Goal: Task Accomplishment & Management: Use online tool/utility

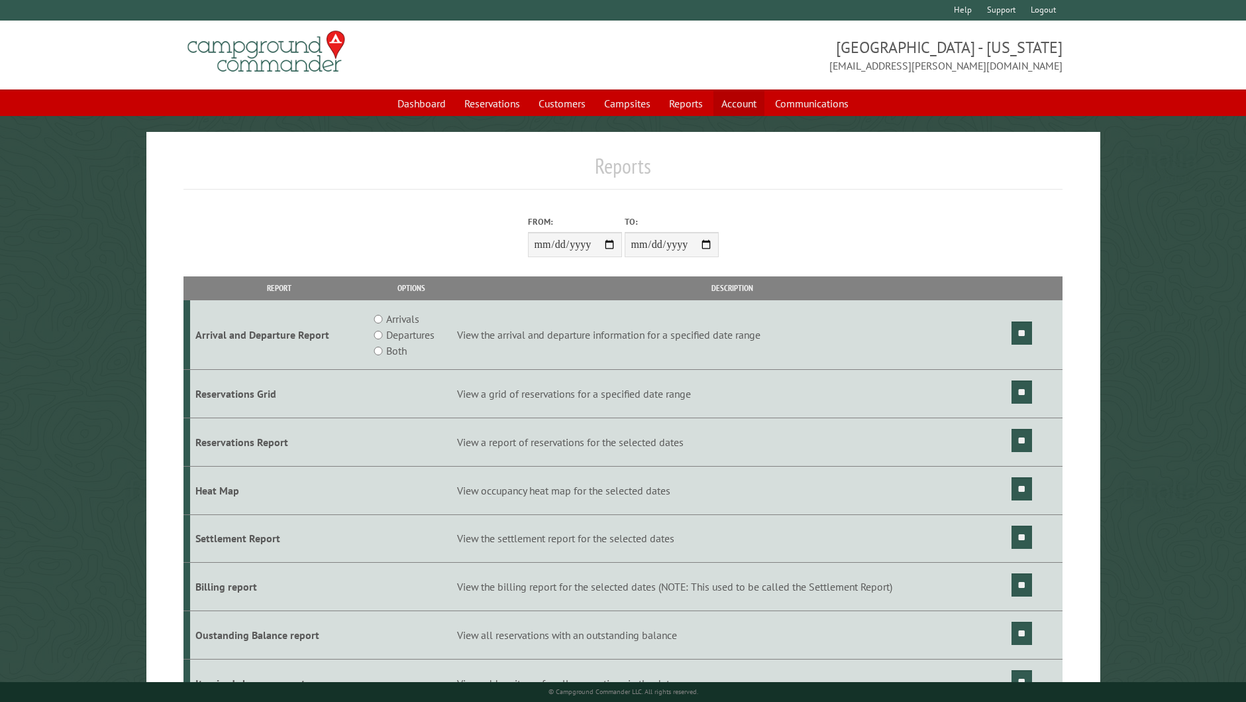
click at [745, 96] on link "Account" at bounding box center [739, 103] width 51 height 25
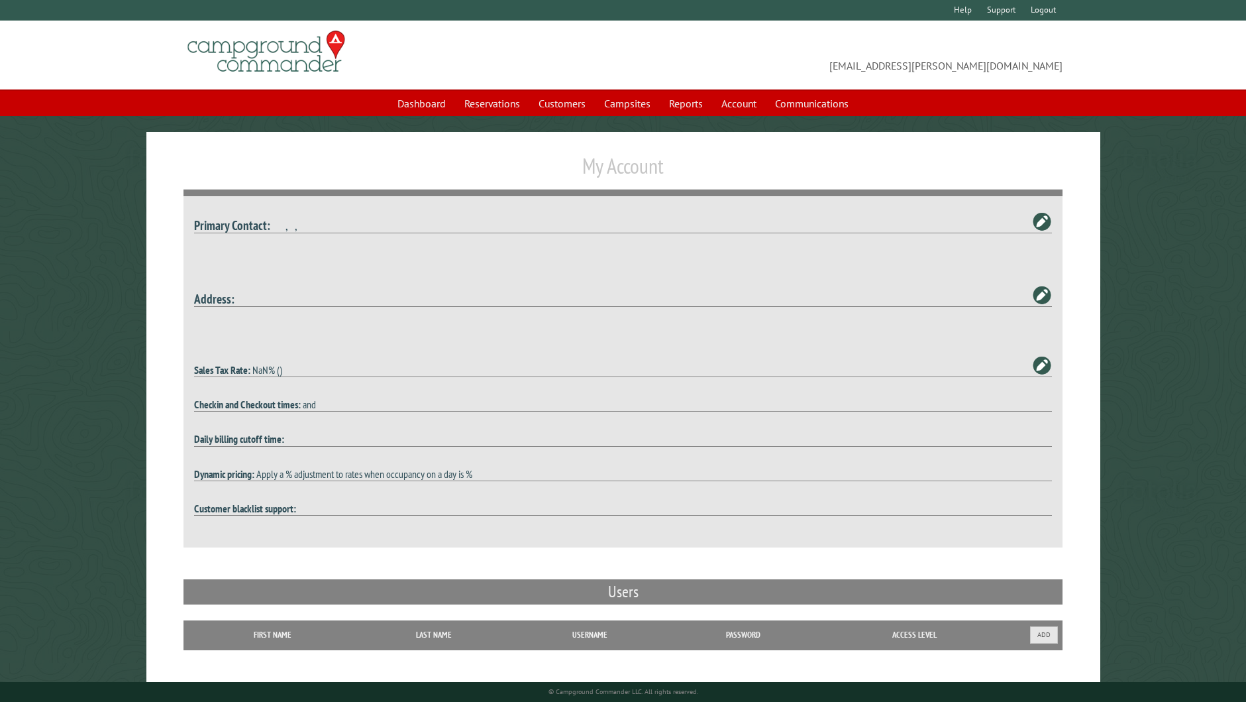
type textarea "**********"
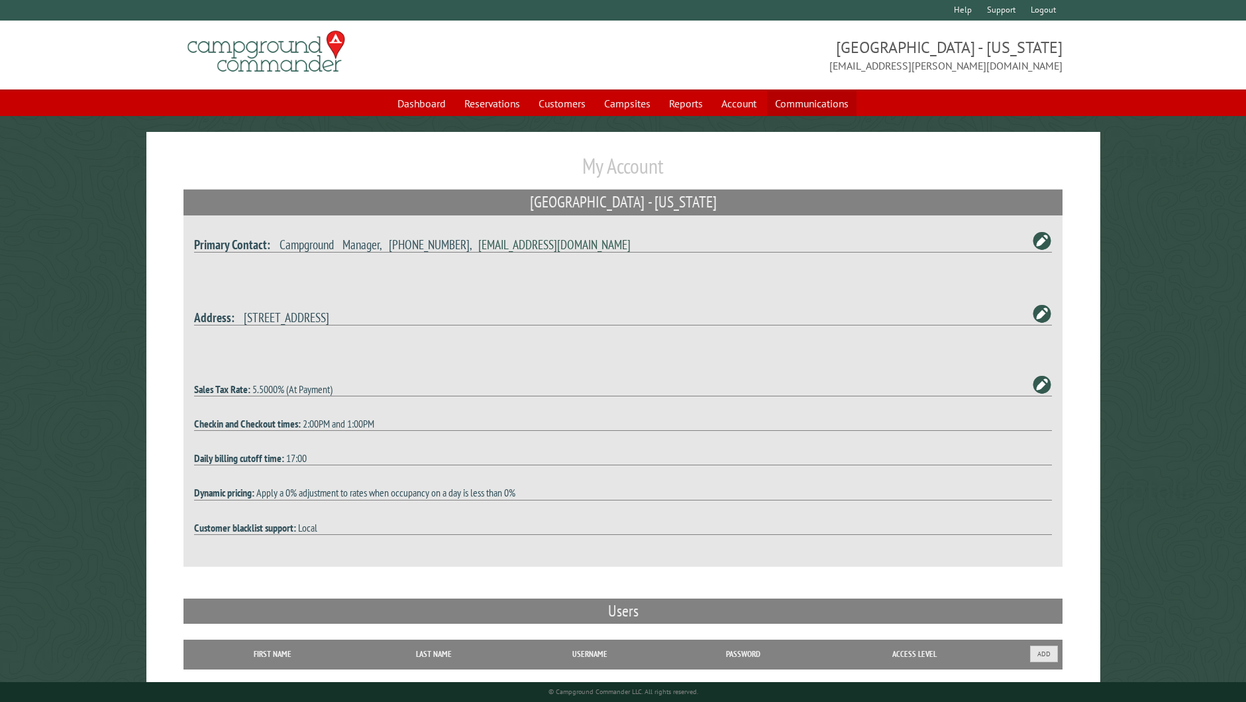
click at [792, 95] on link "Communications" at bounding box center [811, 103] width 89 height 25
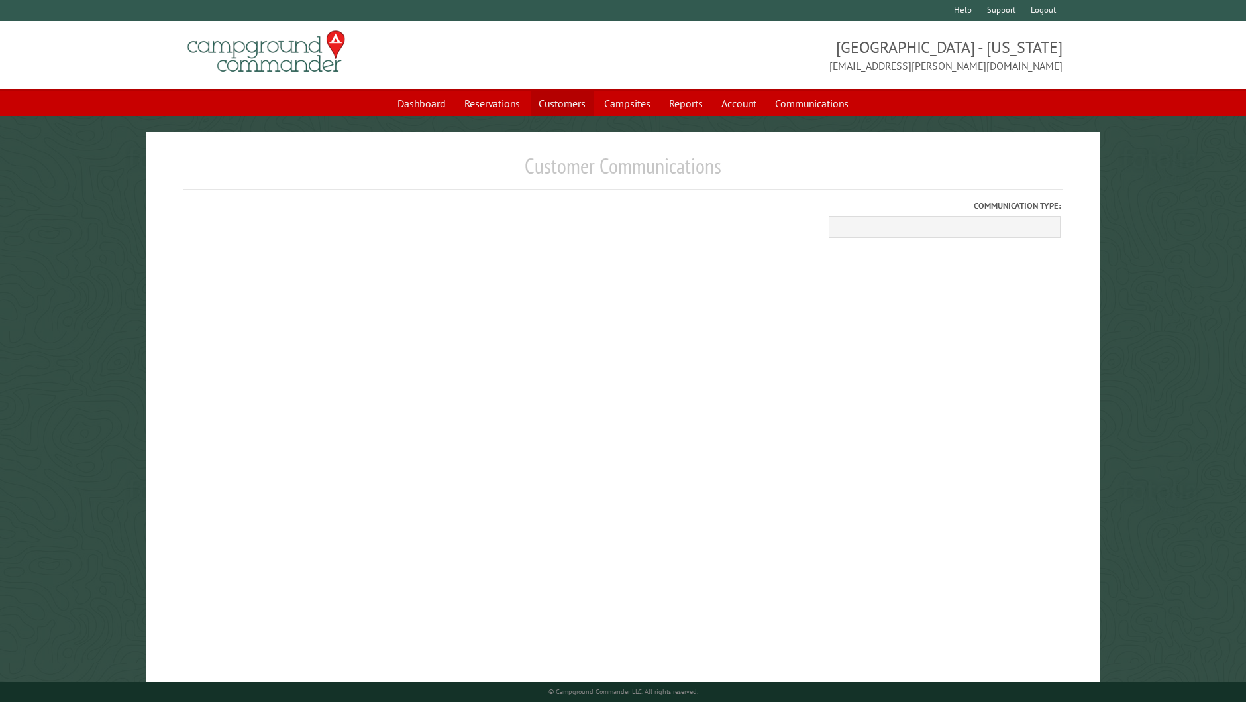
click at [576, 95] on link "Customers" at bounding box center [562, 103] width 63 height 25
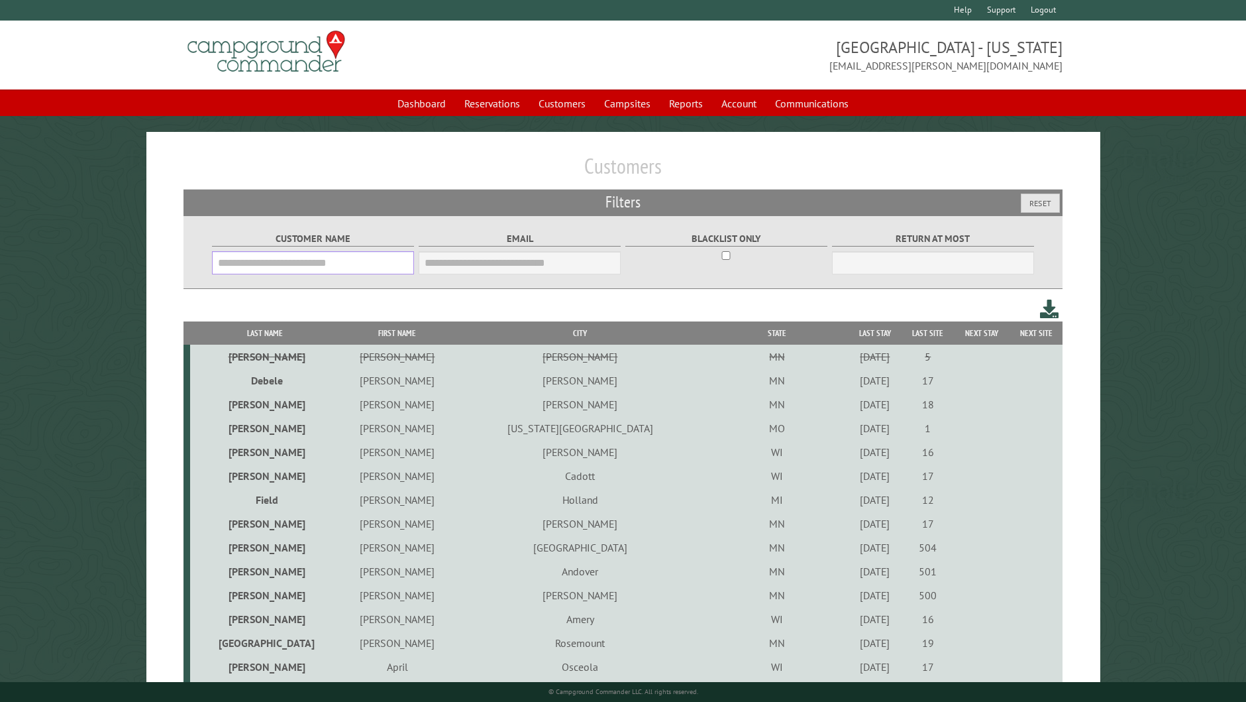
click at [277, 251] on input "Customer Name" at bounding box center [313, 262] width 203 height 23
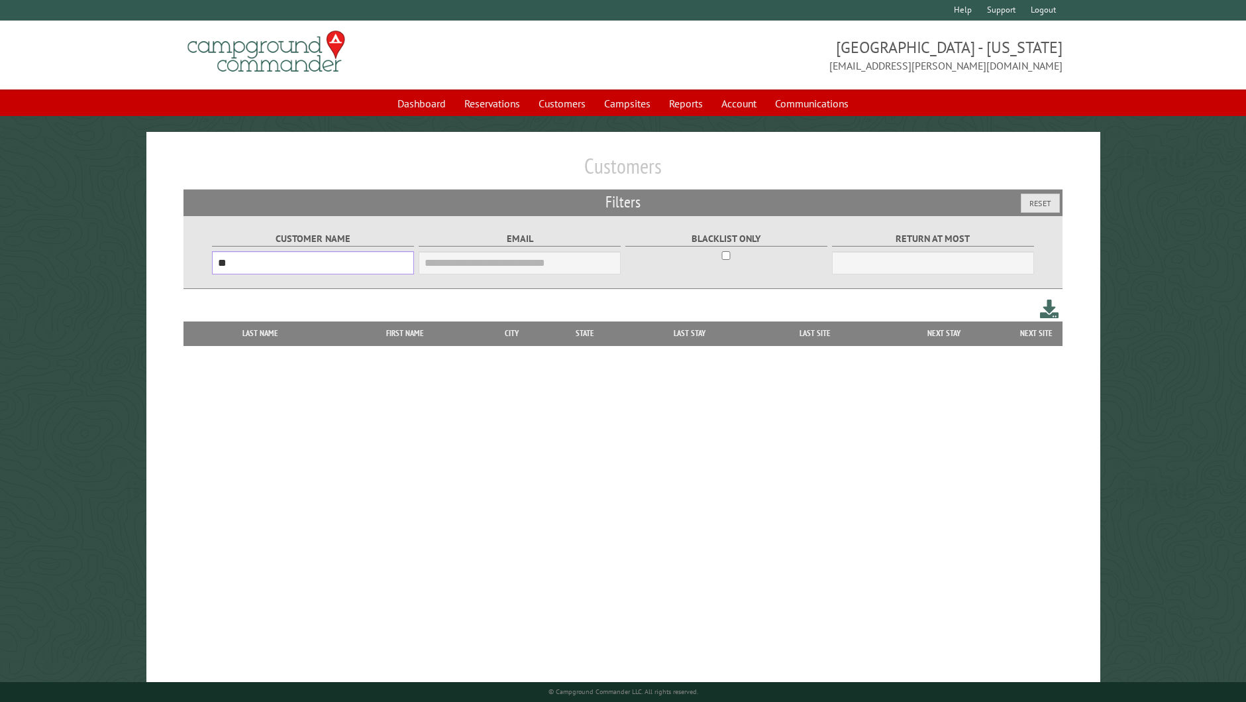
type input "*"
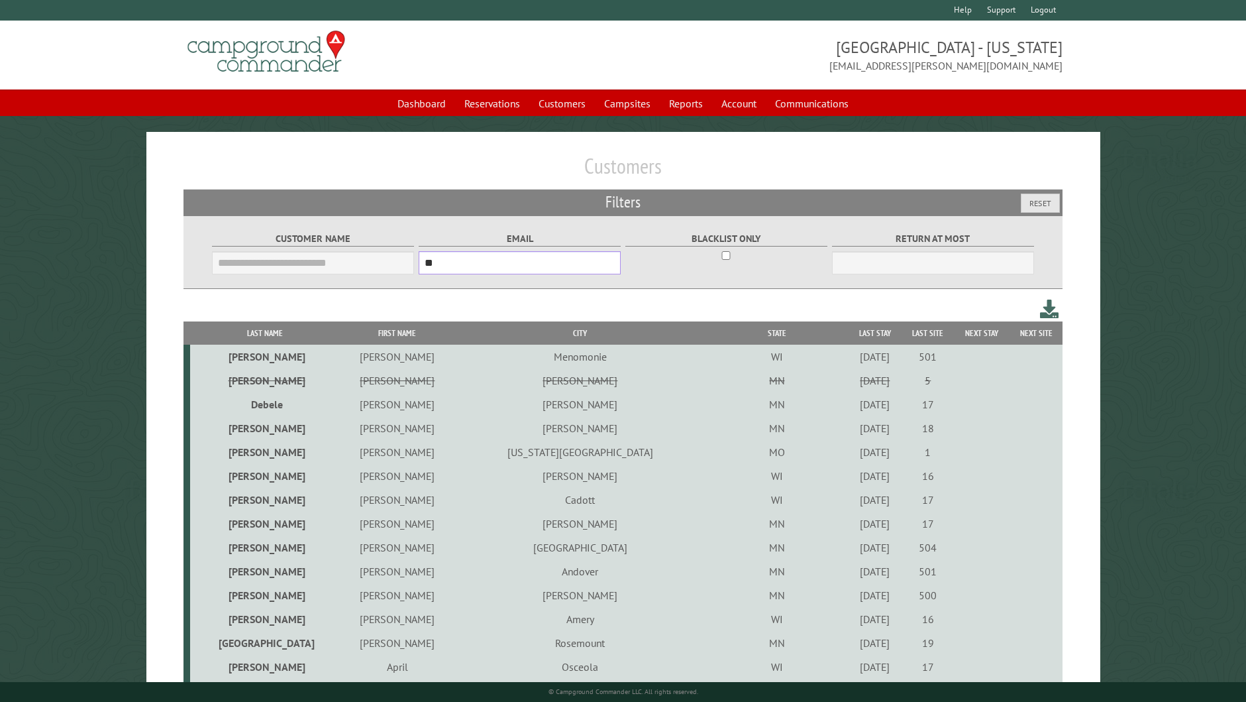
type input "*"
